Goal: Task Accomplishment & Management: Manage account settings

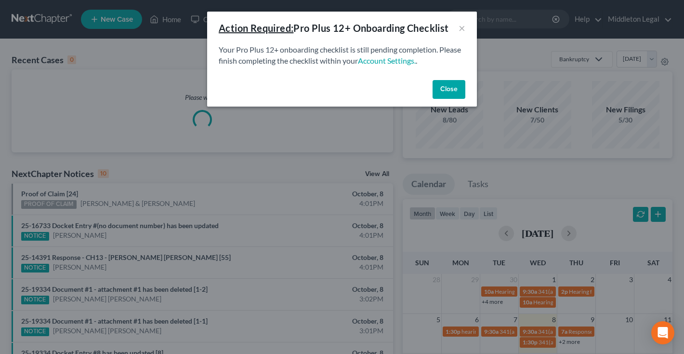
click at [458, 86] on button "Close" at bounding box center [449, 89] width 33 height 19
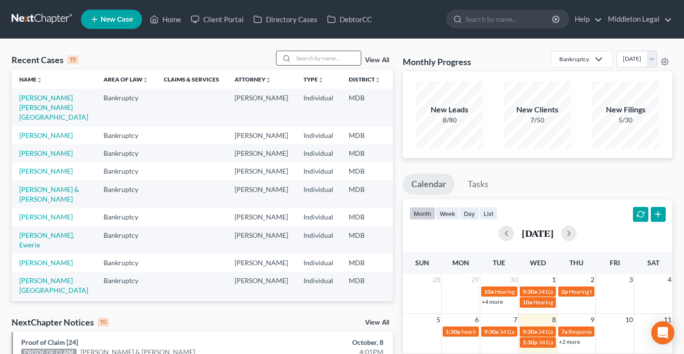
click at [328, 58] on input "search" at bounding box center [326, 58] width 67 height 14
type input "[PERSON_NAME]"
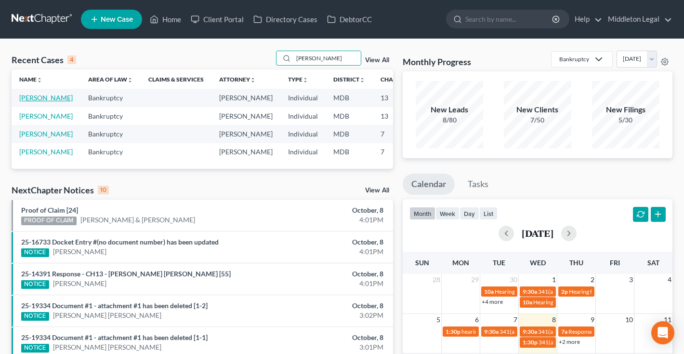
click at [27, 102] on link "[PERSON_NAME]" at bounding box center [45, 97] width 53 height 8
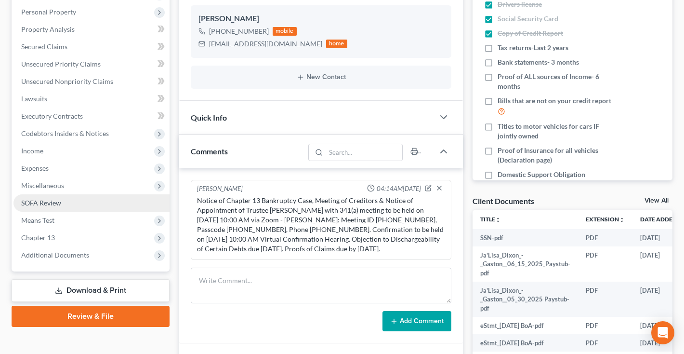
scroll to position [172, 0]
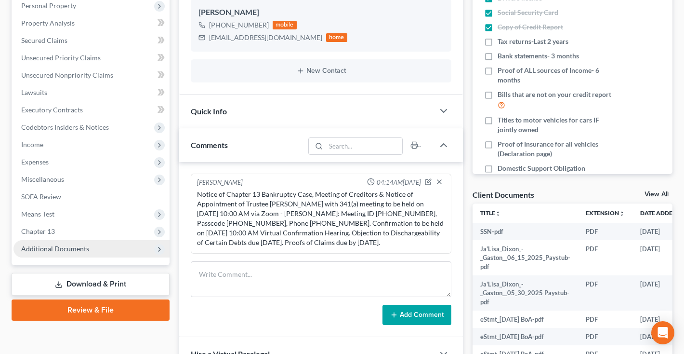
click at [54, 248] on span "Additional Documents" at bounding box center [55, 248] width 68 height 8
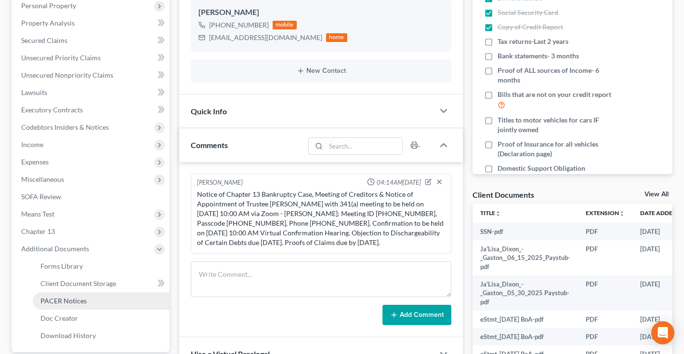
click at [66, 300] on span "PACER Notices" at bounding box center [63, 300] width 46 height 8
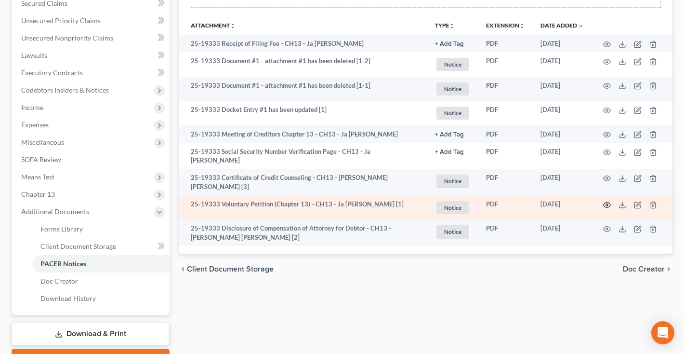
scroll to position [204, 0]
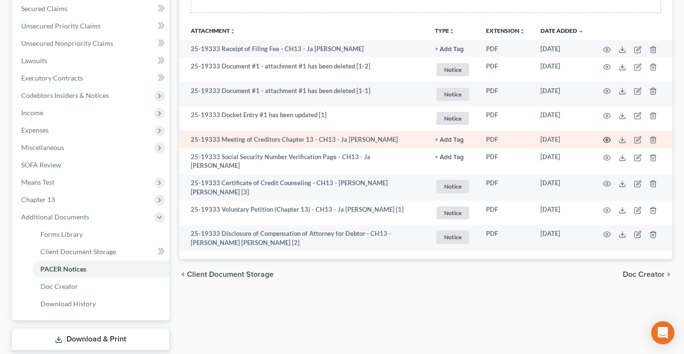
click at [607, 139] on icon "button" at bounding box center [607, 140] width 8 height 8
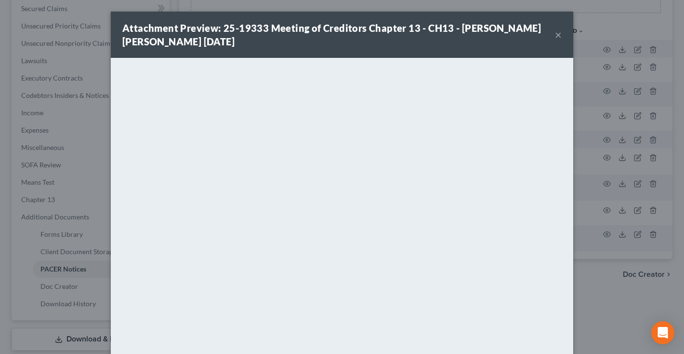
click at [559, 36] on button "×" at bounding box center [558, 35] width 7 height 12
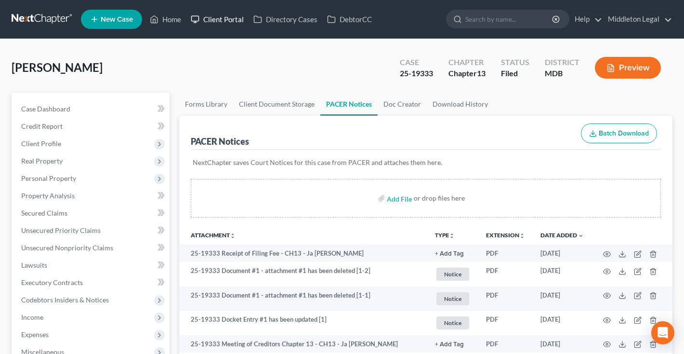
scroll to position [0, 0]
click at [64, 106] on span "Case Dashboard" at bounding box center [45, 109] width 49 height 8
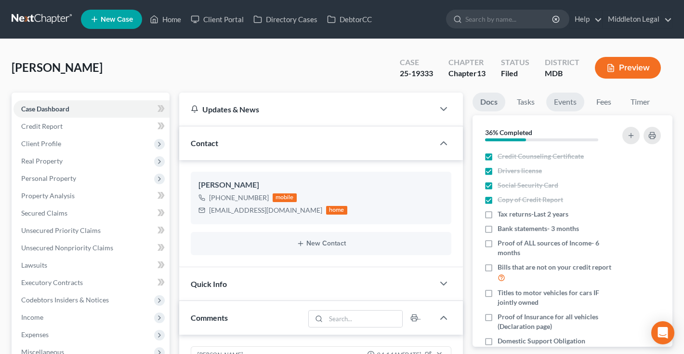
click at [560, 100] on link "Events" at bounding box center [565, 101] width 38 height 19
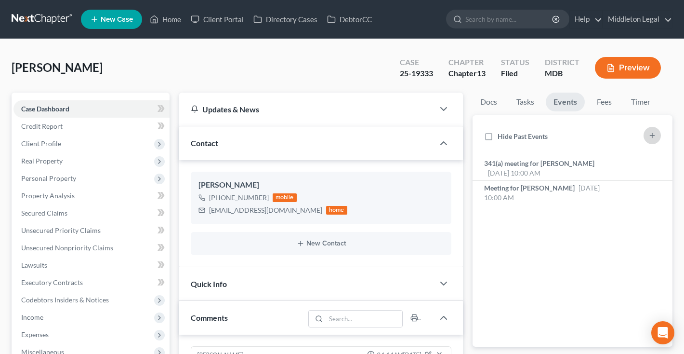
click at [654, 134] on icon "button" at bounding box center [652, 136] width 8 height 8
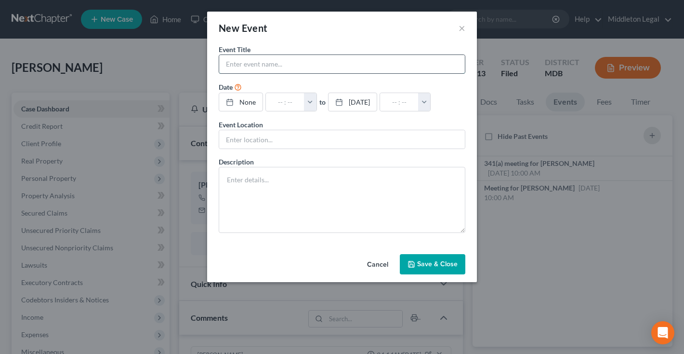
click at [404, 66] on input "text" at bounding box center [342, 64] width 246 height 18
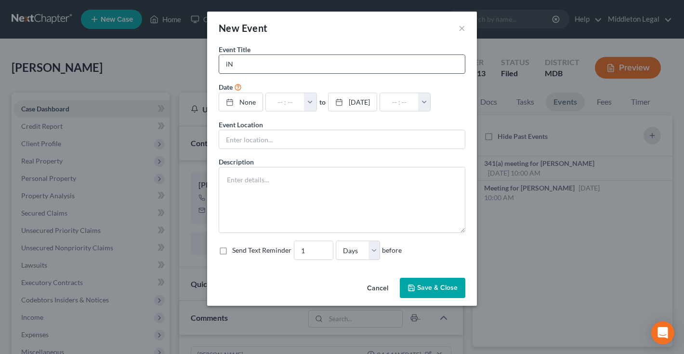
type input "i"
type input "Incomplete Docs DUE"
click at [251, 101] on link "None" at bounding box center [240, 102] width 43 height 18
click at [321, 102] on button "button" at bounding box center [315, 102] width 13 height 18
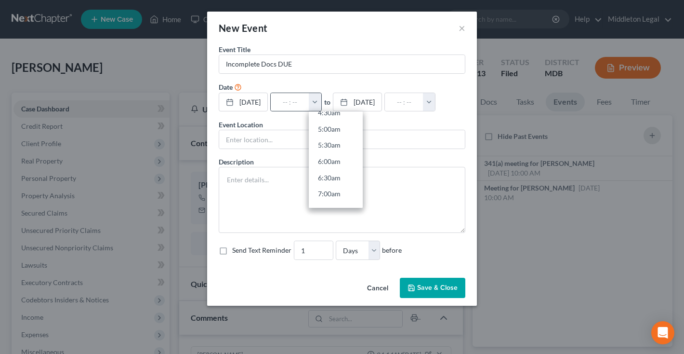
scroll to position [167, 0]
click at [346, 181] on link "7:00am" at bounding box center [336, 182] width 54 height 16
type input "7:00am"
type input "08:00am"
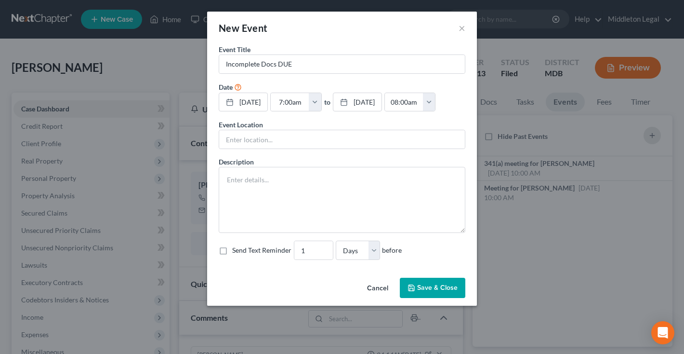
click at [437, 298] on button "Save & Close" at bounding box center [433, 287] width 66 height 20
